Goal: Information Seeking & Learning: Check status

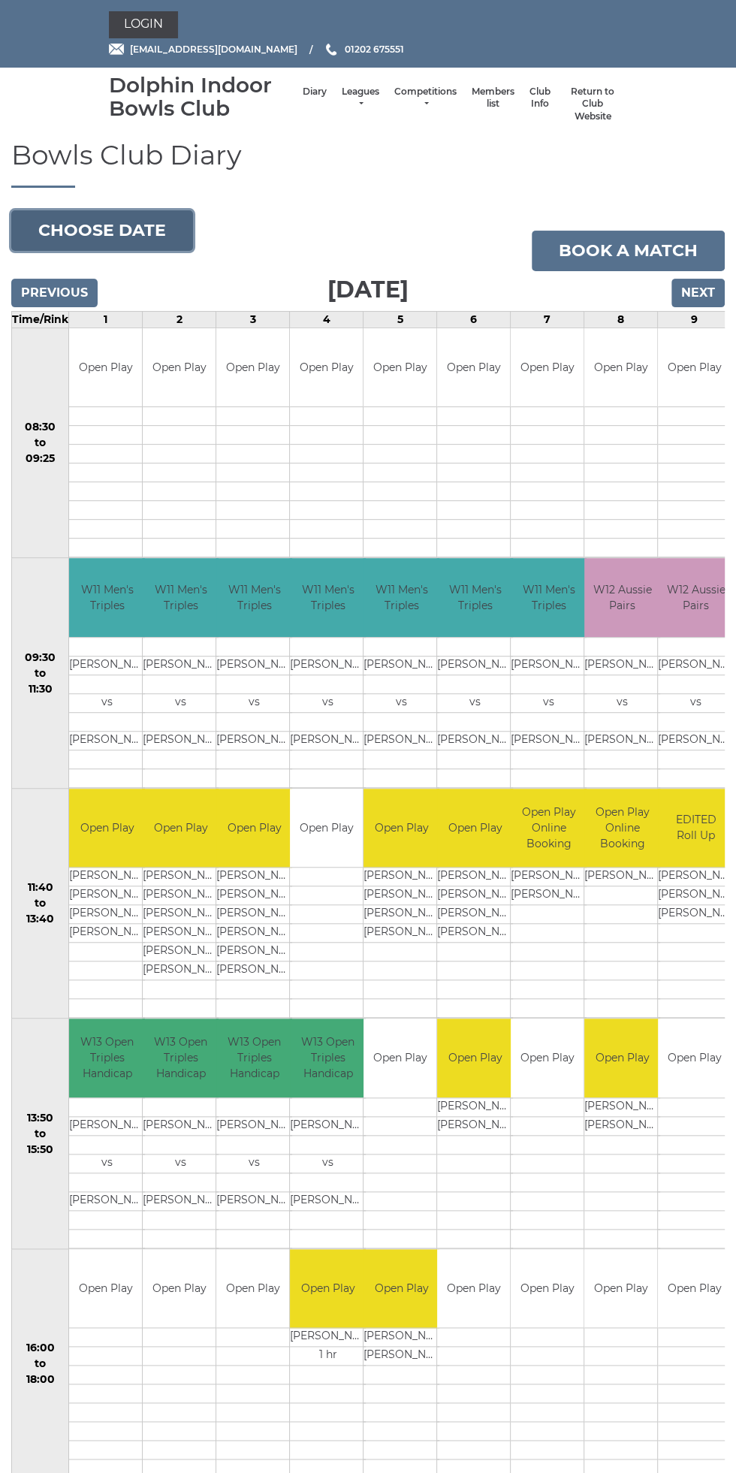
click at [142, 216] on button "Choose date" at bounding box center [102, 230] width 182 height 41
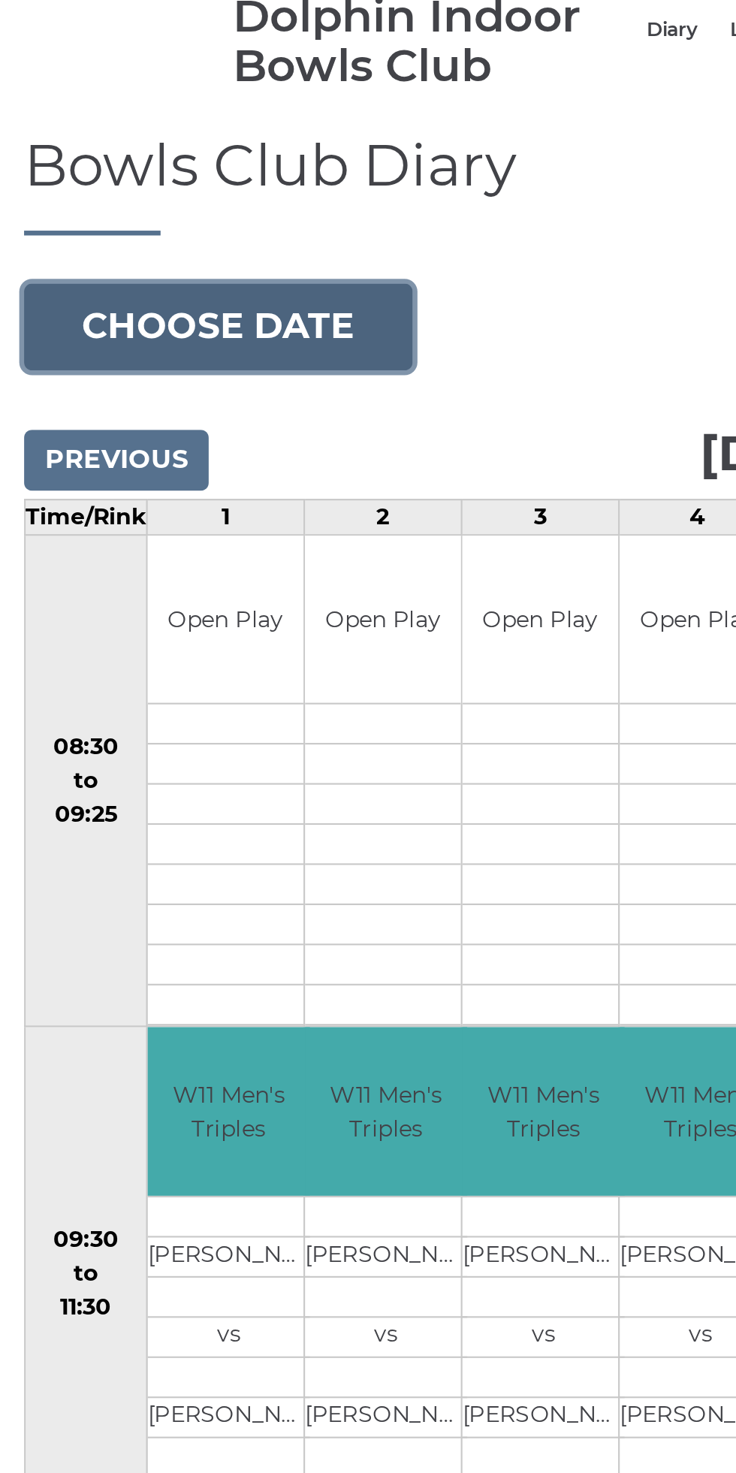
click at [128, 222] on button "Choose date" at bounding box center [102, 230] width 182 height 41
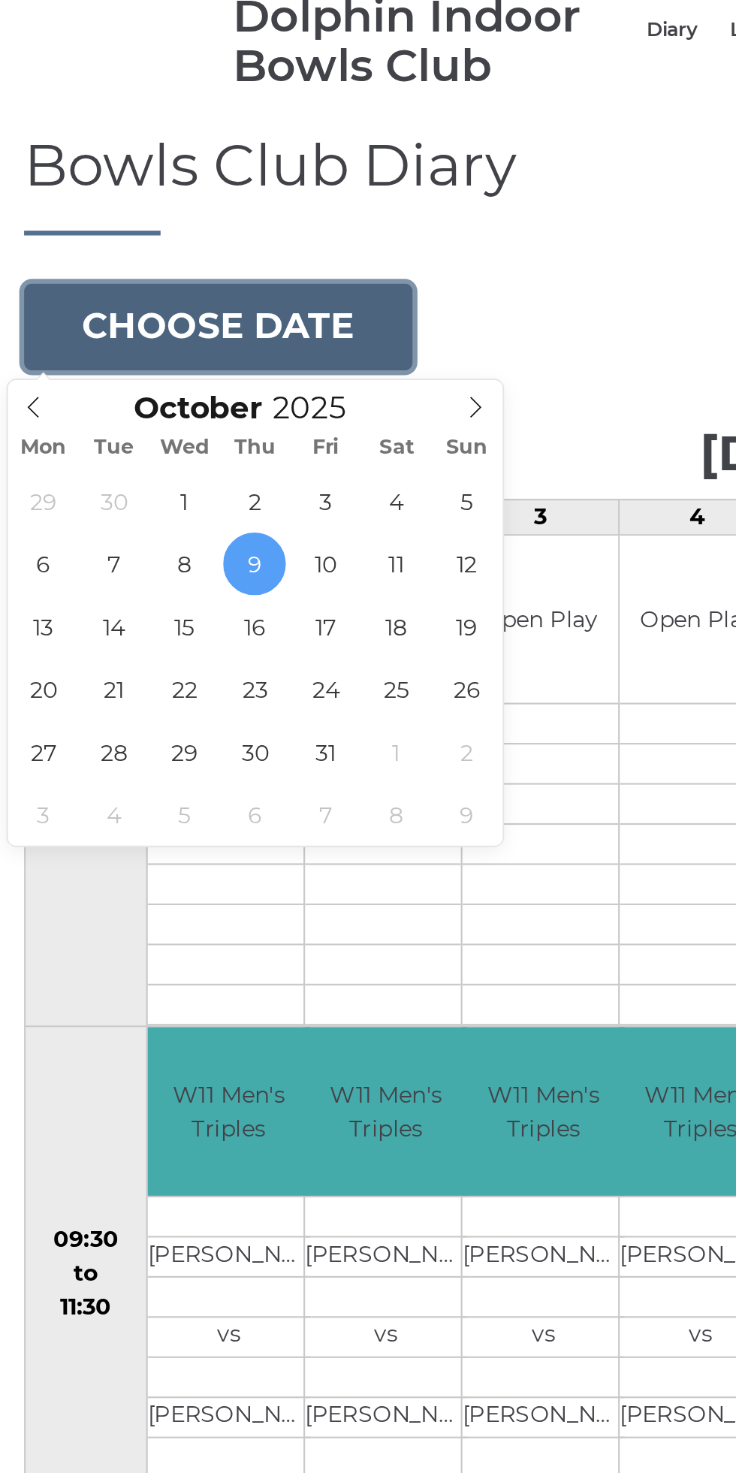
type input "2025-10-22"
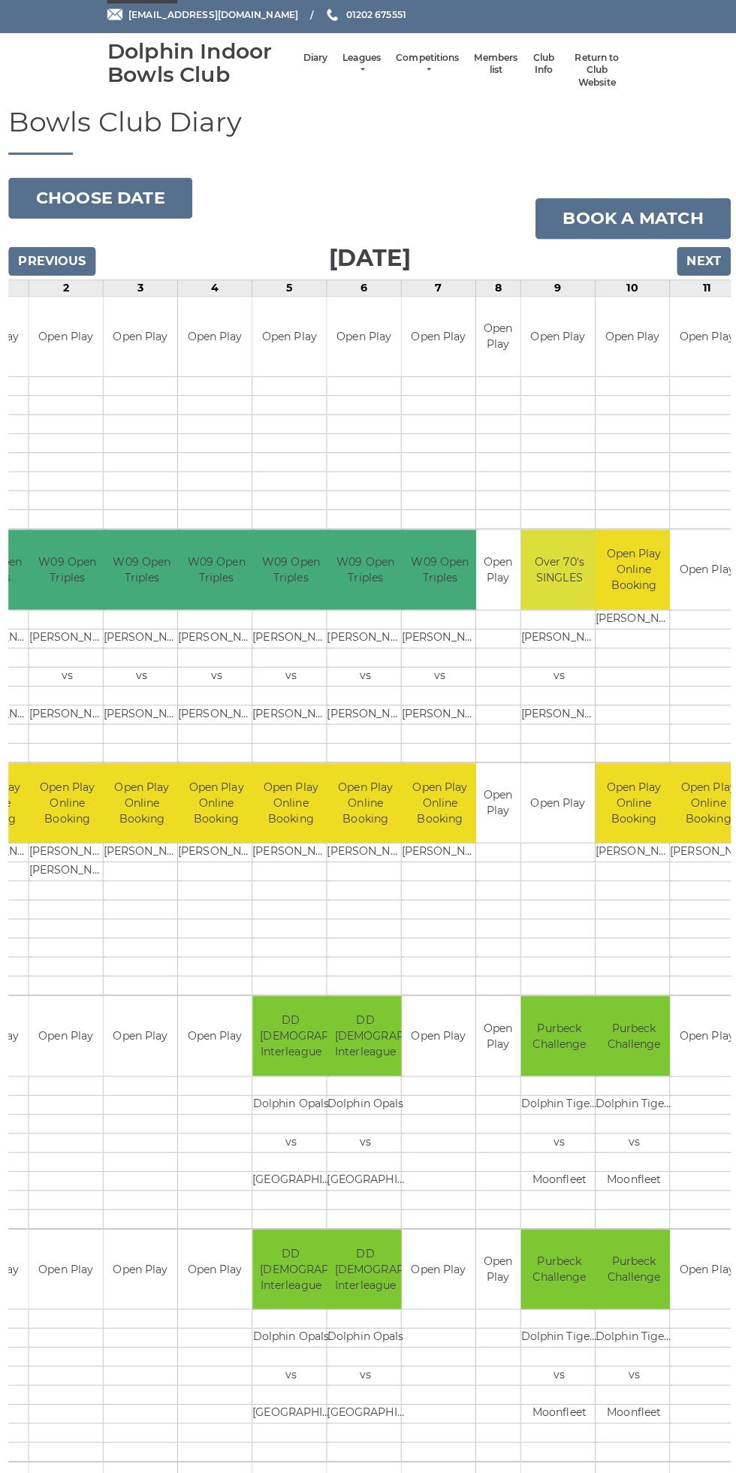
scroll to position [34, 0]
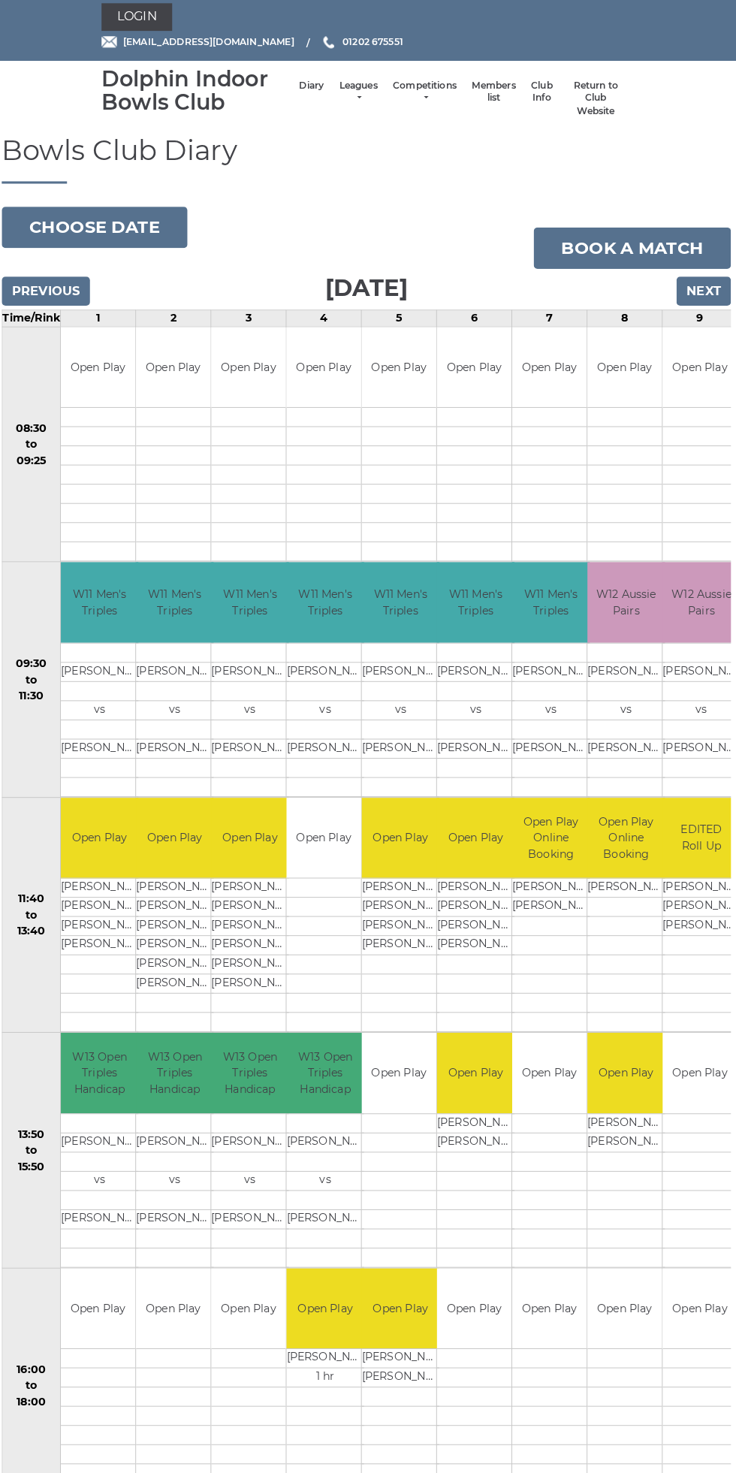
scroll to position [0, 1]
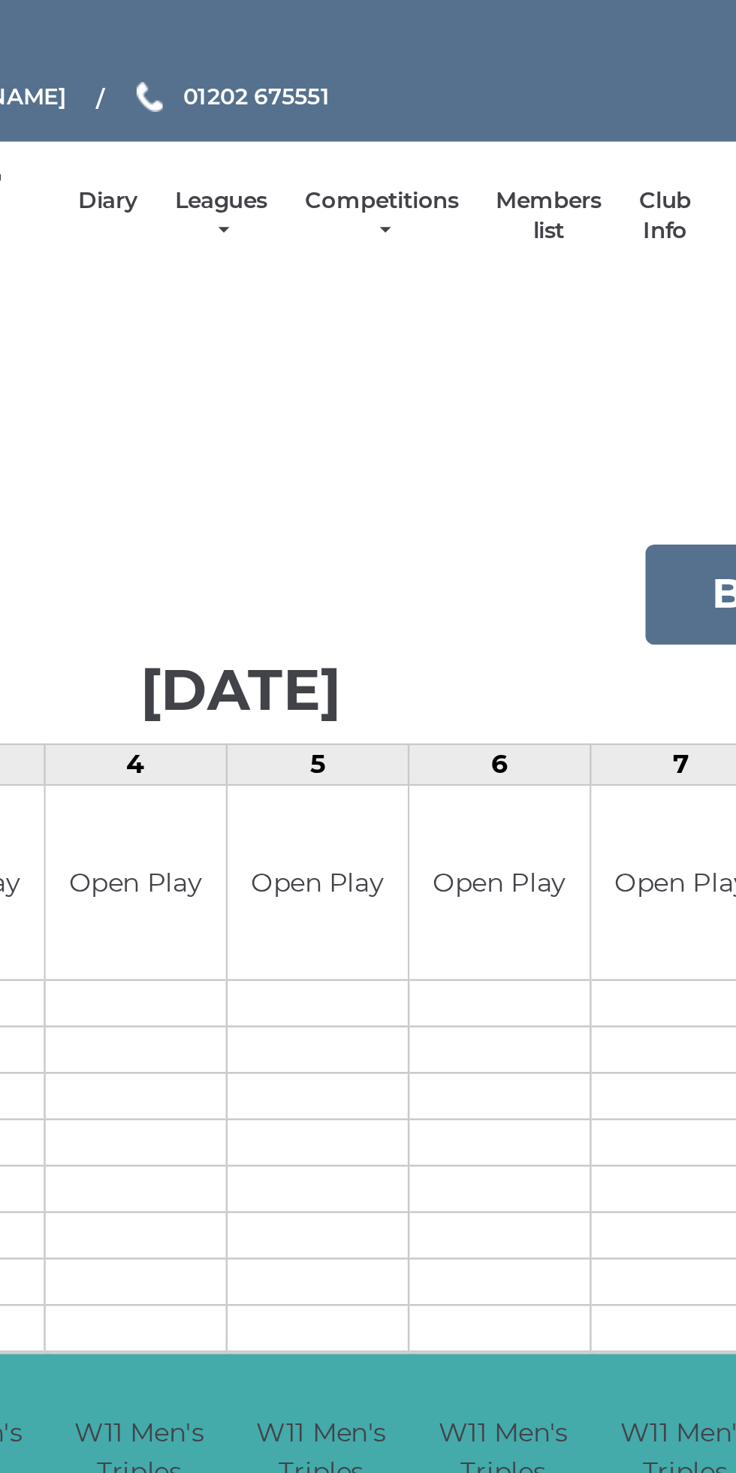
click at [373, 101] on link "Leagues" at bounding box center [361, 98] width 38 height 25
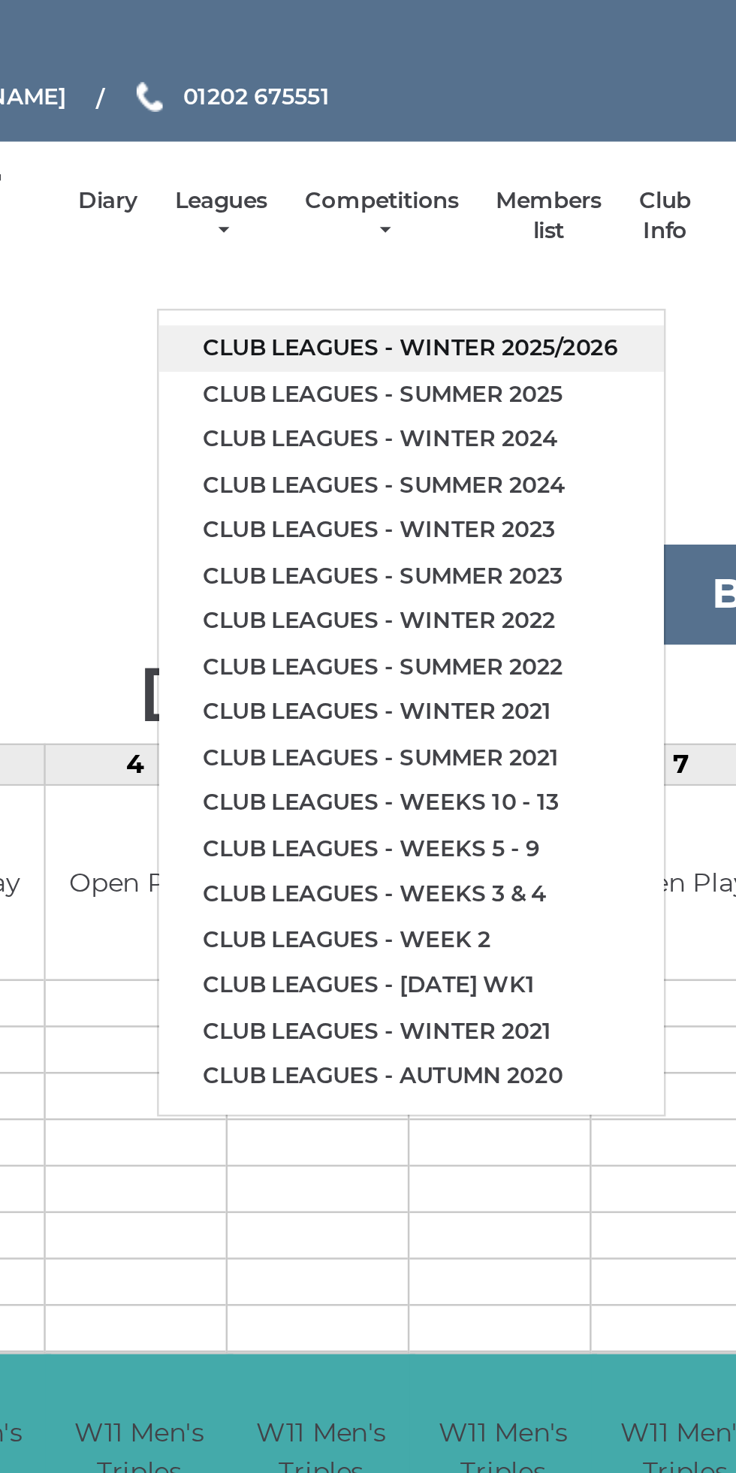
click at [491, 155] on link "Club leagues - Winter 2025/2026" at bounding box center [437, 151] width 204 height 19
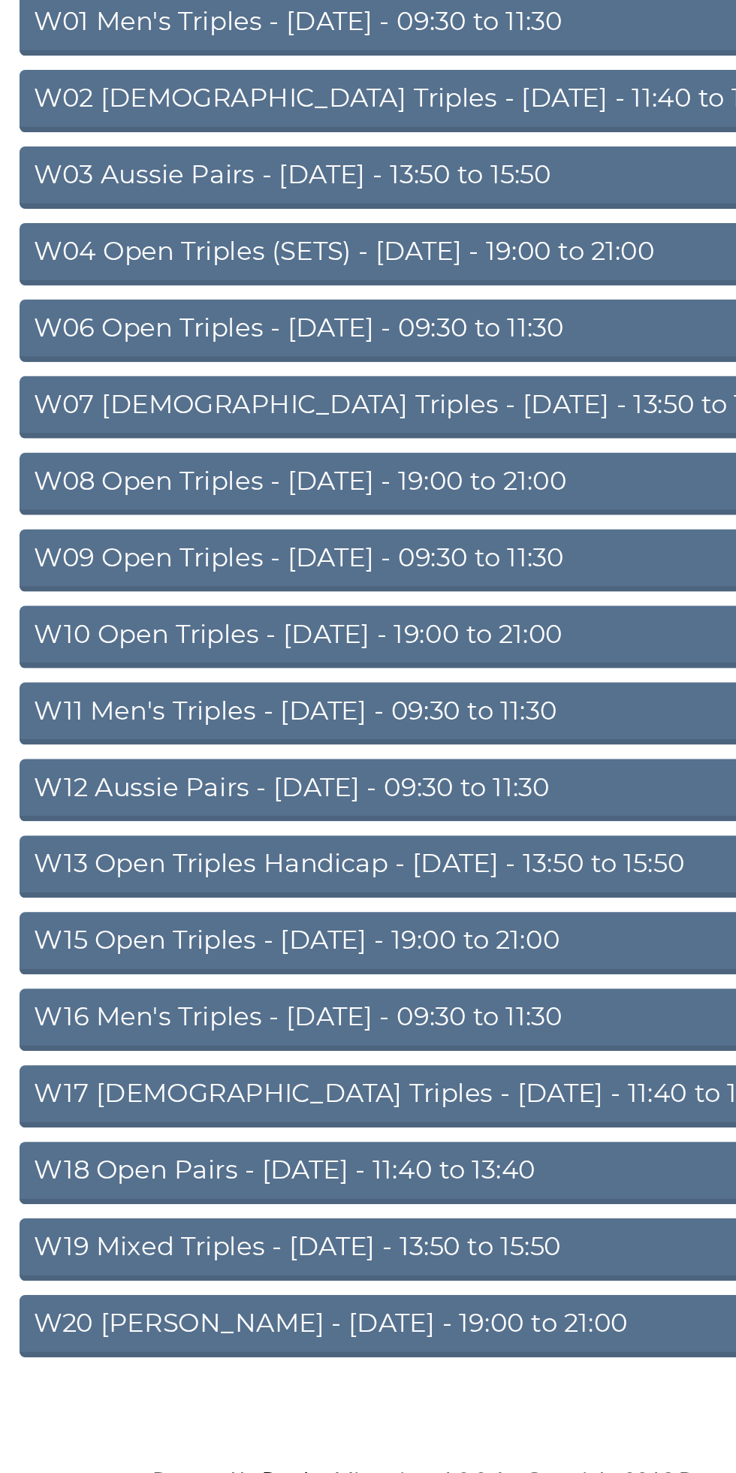
click at [433, 678] on link "W13 Open Triples Handicap - Thursday - 13:50 to 15:50" at bounding box center [368, 688] width 518 height 33
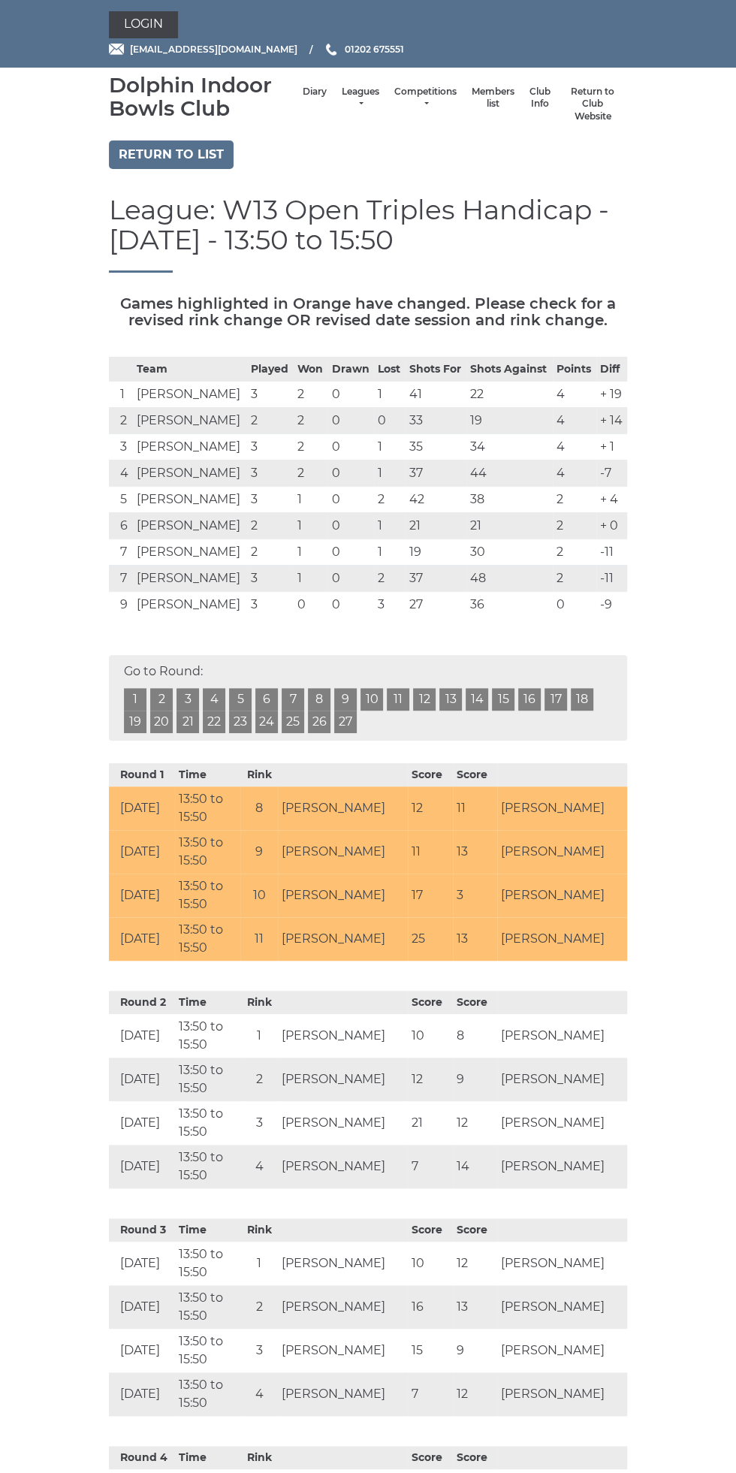
click at [563, 830] on td "[PERSON_NAME]" at bounding box center [562, 808] width 130 height 44
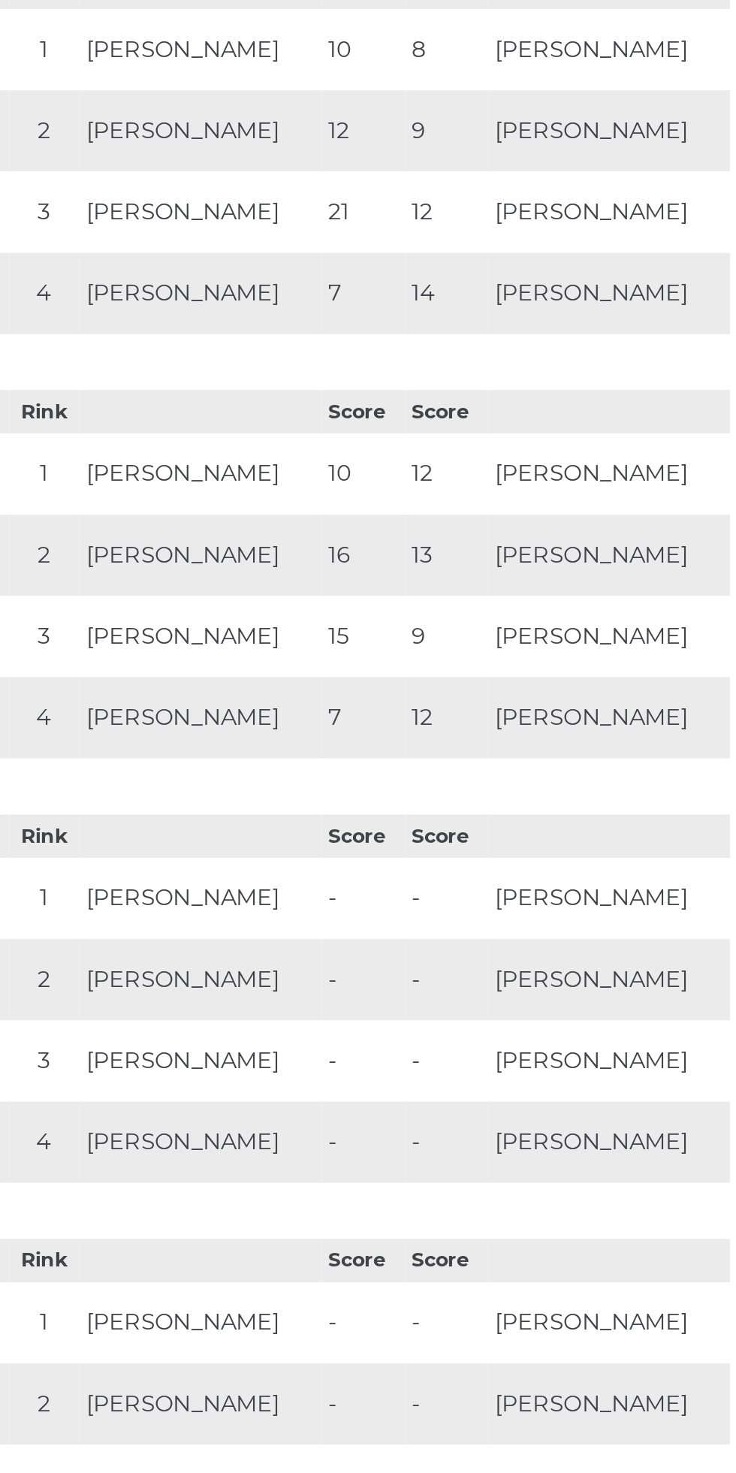
scroll to position [599, 0]
